Goal: Entertainment & Leisure: Consume media (video, audio)

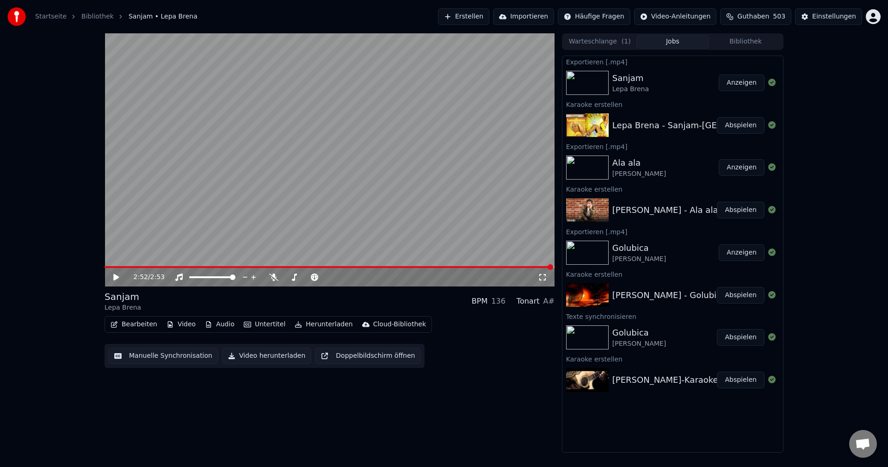
click at [751, 42] on button "Bibliothek" at bounding box center [745, 41] width 73 height 13
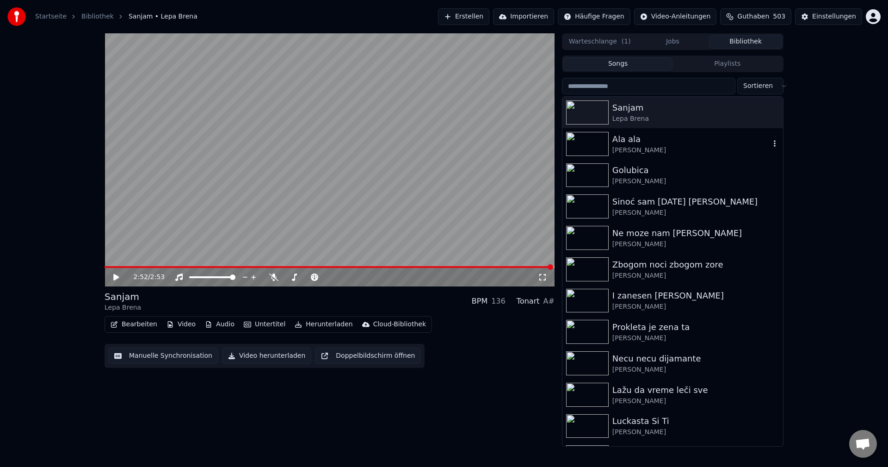
click at [591, 141] on img at bounding box center [587, 144] width 43 height 24
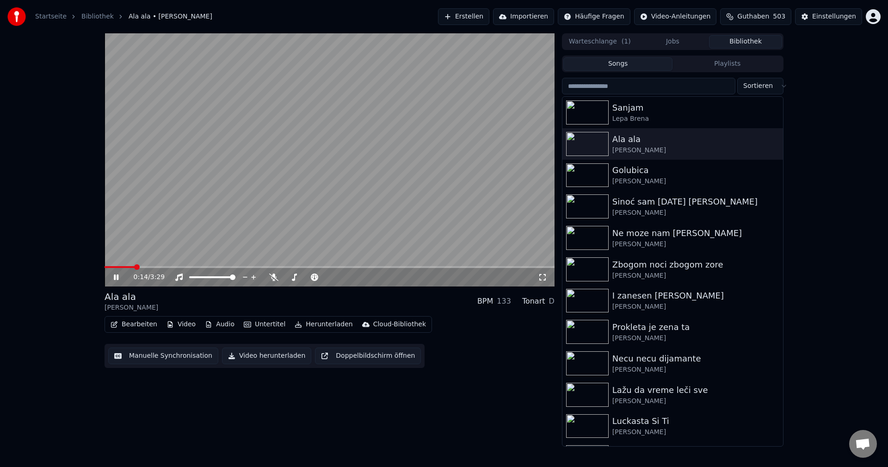
click at [135, 267] on span at bounding box center [120, 267] width 30 height 2
click at [274, 276] on icon at bounding box center [273, 276] width 9 height 7
click at [132, 265] on video at bounding box center [330, 159] width 450 height 253
click at [134, 267] on span at bounding box center [161, 267] width 112 height 2
click at [199, 241] on video at bounding box center [330, 159] width 450 height 253
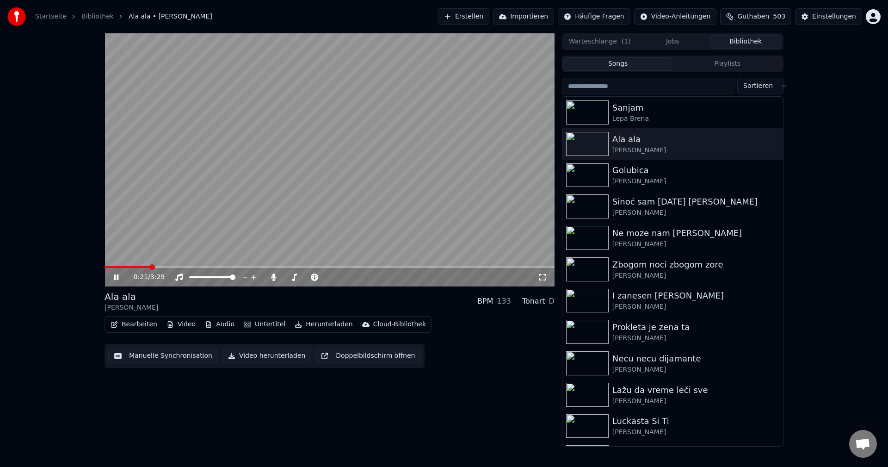
click at [150, 267] on span at bounding box center [330, 267] width 450 height 2
click at [139, 267] on span at bounding box center [122, 267] width 34 height 2
drag, startPoint x: 272, startPoint y: 279, endPoint x: 260, endPoint y: 279, distance: 12.0
click at [273, 279] on icon at bounding box center [273, 276] width 9 height 7
click at [142, 266] on span at bounding box center [164, 267] width 118 height 2
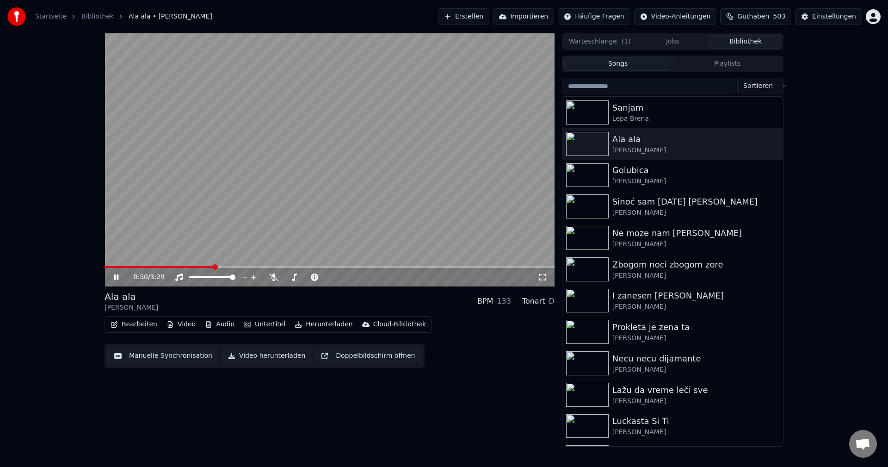
click at [142, 266] on span at bounding box center [159, 267] width 109 height 2
click at [156, 267] on span at bounding box center [131, 267] width 52 height 2
click at [143, 267] on span at bounding box center [124, 267] width 39 height 2
click at [118, 267] on span at bounding box center [230, 267] width 250 height 2
click at [139, 265] on video at bounding box center [330, 159] width 450 height 253
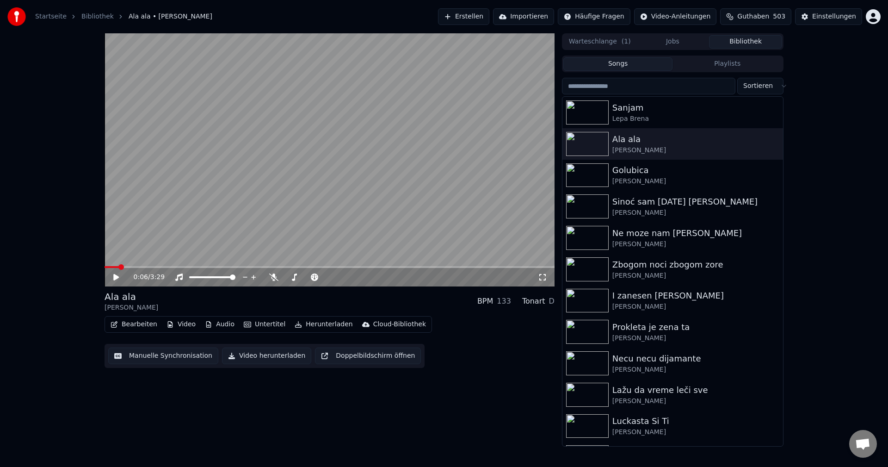
click at [140, 267] on span at bounding box center [330, 267] width 450 height 2
click at [225, 237] on video at bounding box center [330, 159] width 450 height 253
click at [155, 268] on span at bounding box center [150, 267] width 91 height 2
click at [148, 265] on video at bounding box center [330, 159] width 450 height 253
click at [152, 266] on video at bounding box center [330, 159] width 450 height 253
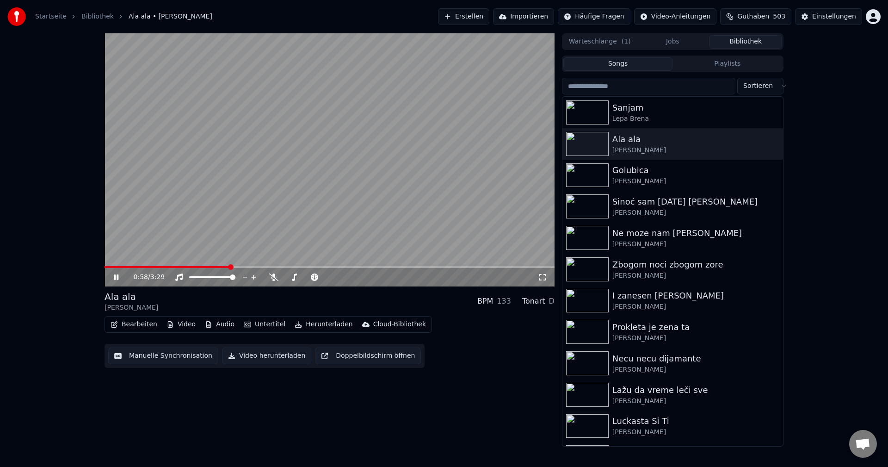
click at [157, 267] on span at bounding box center [167, 267] width 125 height 2
click at [273, 278] on icon at bounding box center [273, 276] width 9 height 7
click at [211, 267] on span at bounding box center [166, 267] width 122 height 2
click at [206, 268] on span at bounding box center [155, 267] width 101 height 2
click at [150, 267] on span at bounding box center [166, 267] width 122 height 2
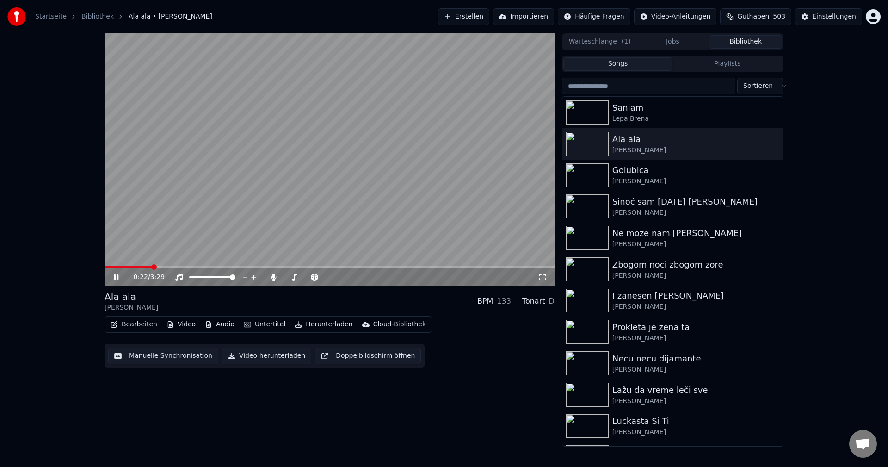
click at [152, 266] on span at bounding box center [128, 267] width 47 height 2
click at [274, 275] on icon at bounding box center [273, 276] width 5 height 7
click at [154, 267] on span at bounding box center [145, 267] width 80 height 2
click at [126, 266] on span at bounding box center [200, 267] width 190 height 2
drag, startPoint x: 276, startPoint y: 278, endPoint x: 291, endPoint y: 270, distance: 17.0
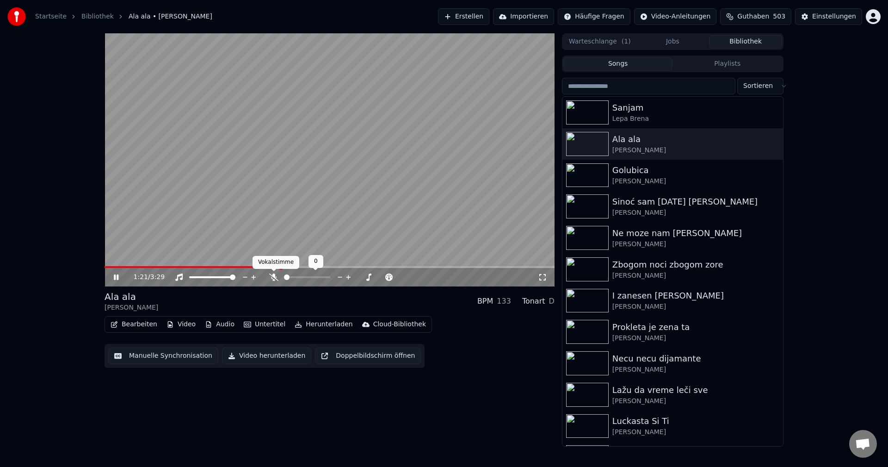
click at [277, 278] on icon at bounding box center [273, 276] width 9 height 7
click at [298, 267] on span at bounding box center [330, 267] width 450 height 2
click at [275, 278] on icon at bounding box center [273, 276] width 5 height 7
click at [249, 267] on span at bounding box center [226, 267] width 242 height 2
click at [285, 265] on video at bounding box center [330, 159] width 450 height 253
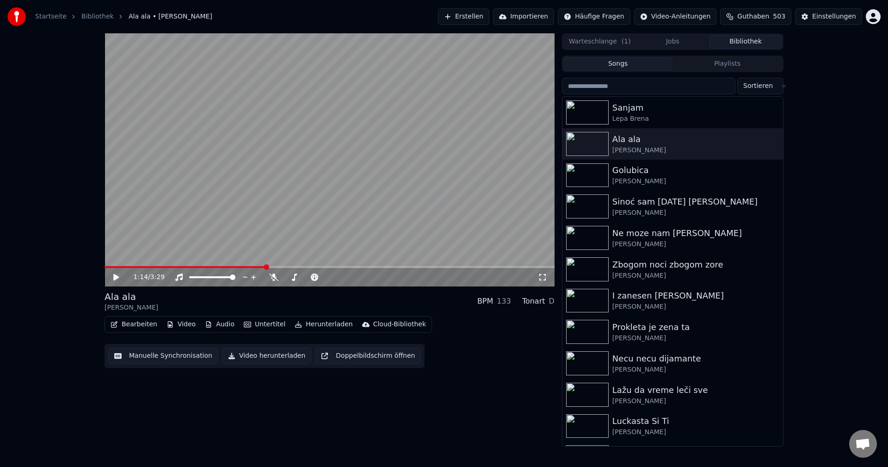
click at [287, 267] on span at bounding box center [330, 267] width 450 height 2
drag, startPoint x: 326, startPoint y: 240, endPoint x: 353, endPoint y: 255, distance: 30.8
click at [326, 240] on video at bounding box center [330, 159] width 450 height 253
click at [133, 267] on span at bounding box center [265, 267] width 321 height 2
click at [142, 268] on div "0:46 / 3:29" at bounding box center [330, 277] width 450 height 19
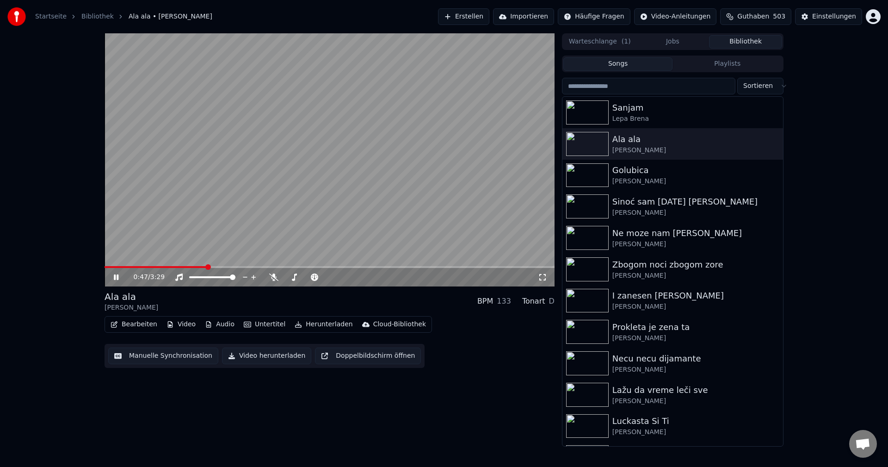
click at [143, 267] on span at bounding box center [156, 267] width 102 height 2
click at [600, 174] on img at bounding box center [587, 175] width 43 height 24
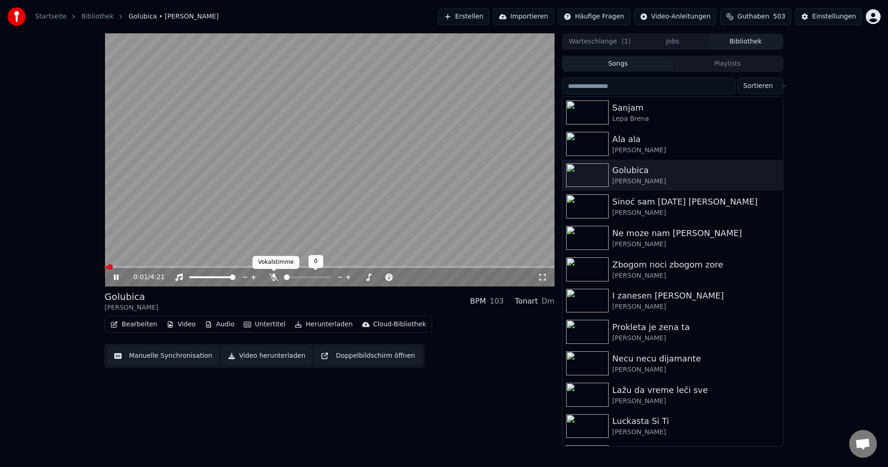
click at [273, 279] on icon at bounding box center [273, 276] width 9 height 7
click at [129, 266] on span at bounding box center [330, 267] width 450 height 2
click at [117, 268] on span at bounding box center [117, 267] width 25 height 2
click at [123, 267] on span at bounding box center [124, 267] width 38 height 2
click at [130, 268] on span at bounding box center [118, 267] width 26 height 2
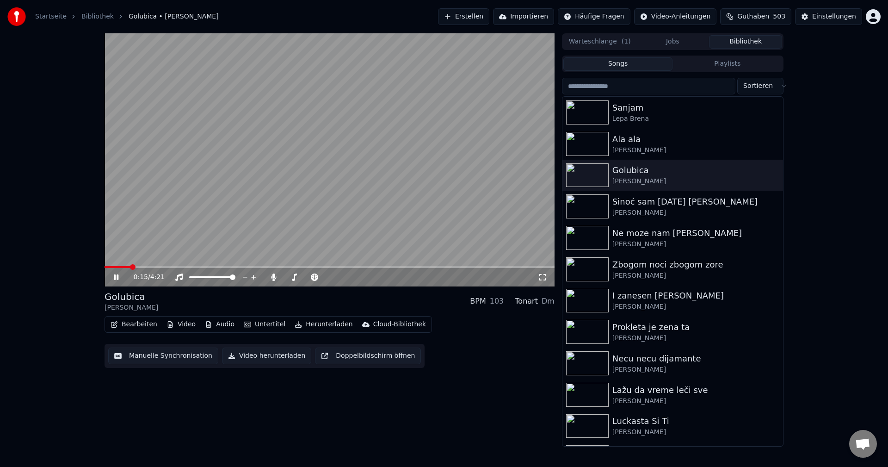
click at [112, 268] on div "0:15 / 4:21" at bounding box center [330, 277] width 450 height 19
click at [112, 267] on span at bounding box center [118, 267] width 26 height 2
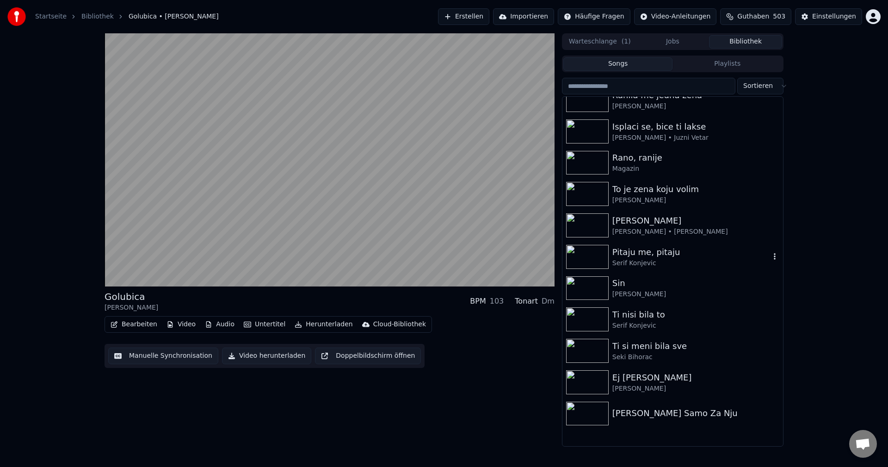
scroll to position [370, 0]
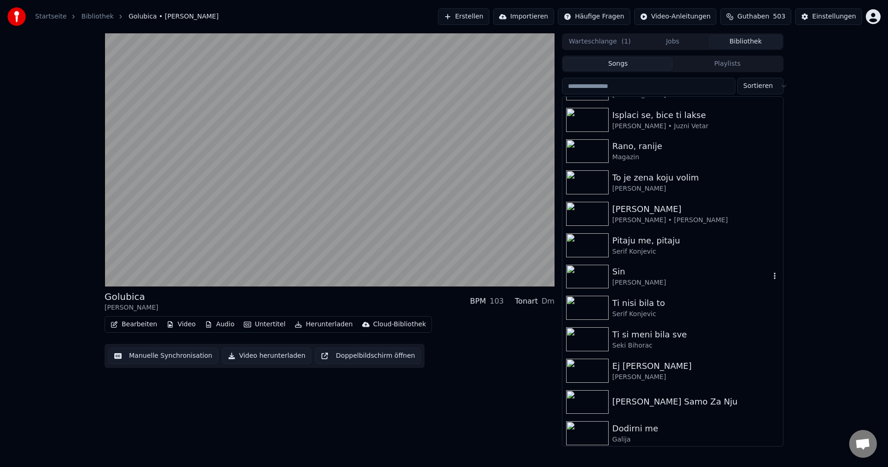
click at [588, 270] on img at bounding box center [587, 277] width 43 height 24
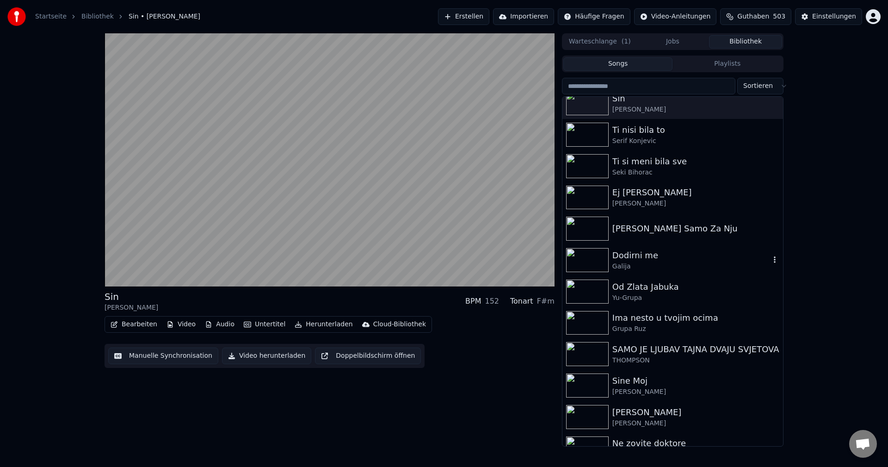
scroll to position [555, 0]
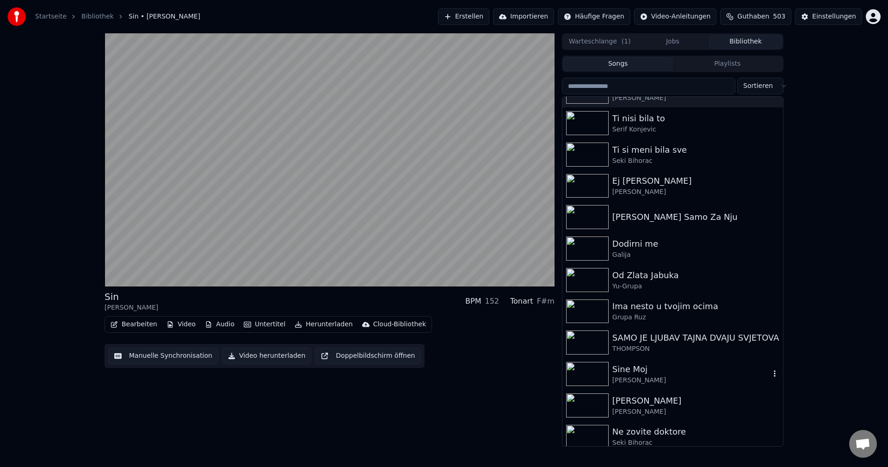
click at [590, 373] on img at bounding box center [587, 374] width 43 height 24
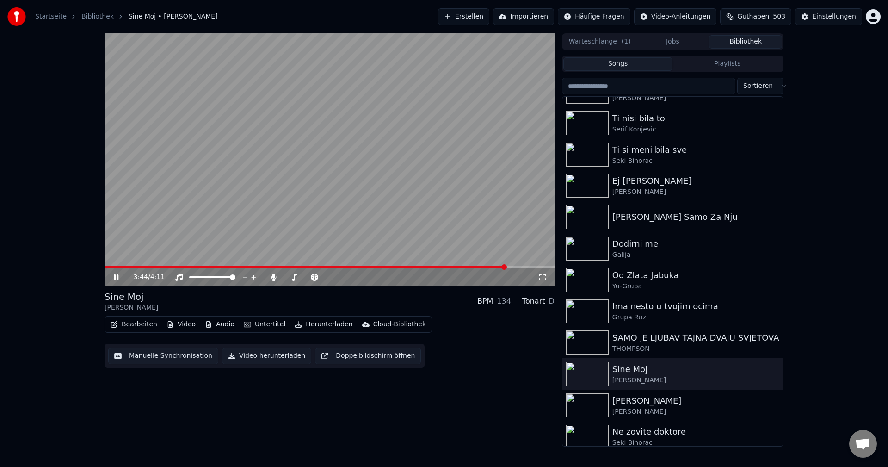
click at [125, 267] on span at bounding box center [306, 267] width 402 height 2
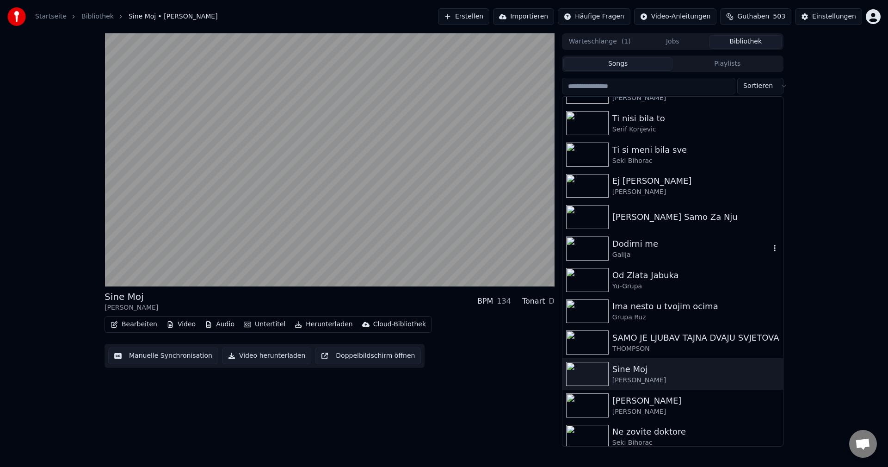
click at [588, 250] on img at bounding box center [587, 248] width 43 height 24
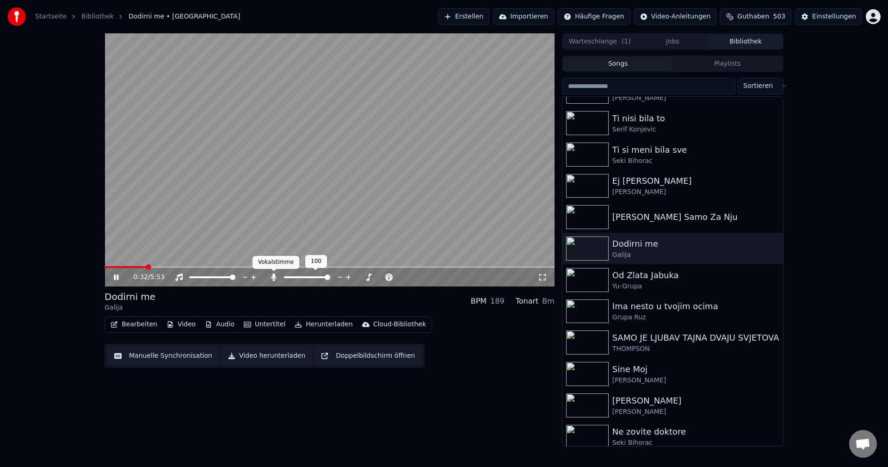
click at [275, 277] on icon at bounding box center [273, 276] width 5 height 7
click at [131, 267] on span at bounding box center [118, 267] width 27 height 2
click at [132, 267] on span at bounding box center [119, 267] width 28 height 2
click at [127, 266] on span at bounding box center [210, 267] width 211 height 2
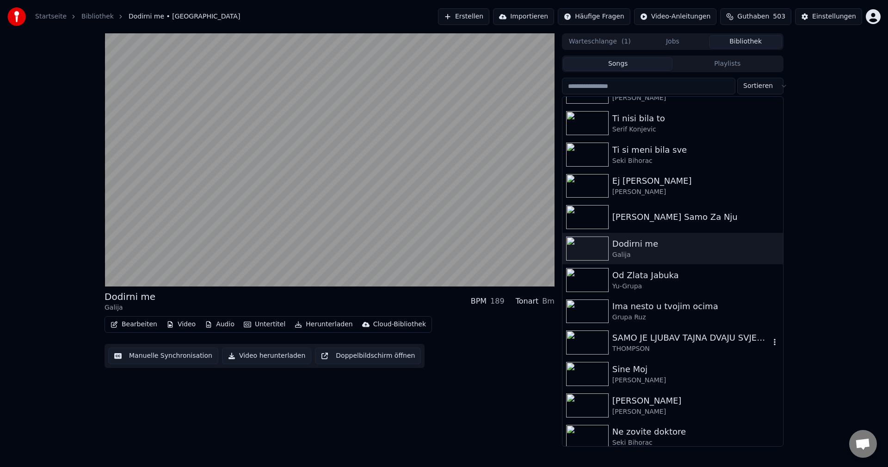
click at [583, 343] on img at bounding box center [587, 342] width 43 height 24
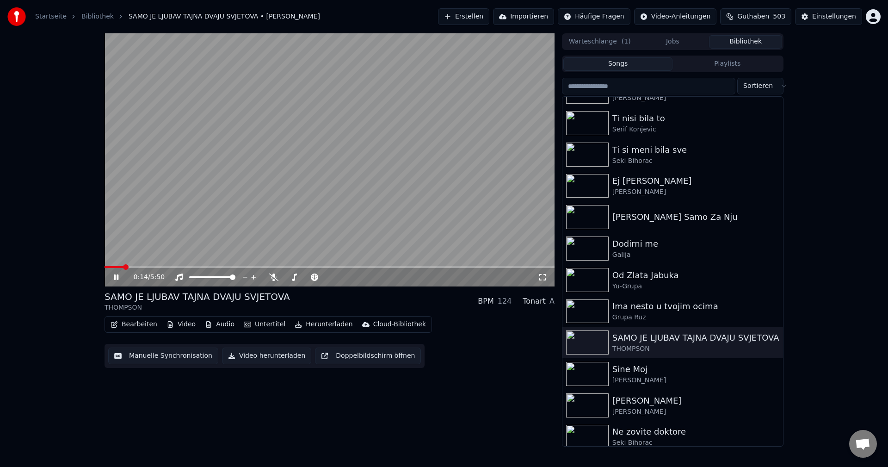
click at [107, 267] on span at bounding box center [114, 267] width 19 height 2
click at [112, 267] on span at bounding box center [121, 267] width 32 height 2
click at [106, 266] on span at bounding box center [149, 267] width 88 height 2
click at [112, 265] on video at bounding box center [330, 159] width 450 height 253
click at [106, 267] on span at bounding box center [105, 267] width 1 height 2
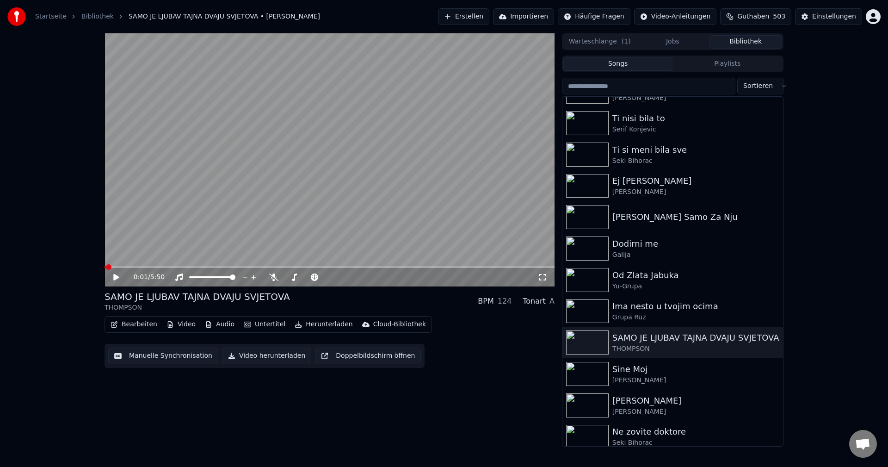
drag, startPoint x: 173, startPoint y: 252, endPoint x: 308, endPoint y: 254, distance: 135.6
click at [173, 252] on video at bounding box center [330, 159] width 450 height 253
click at [115, 266] on span at bounding box center [152, 267] width 94 height 2
